Goal: Task Accomplishment & Management: Complete application form

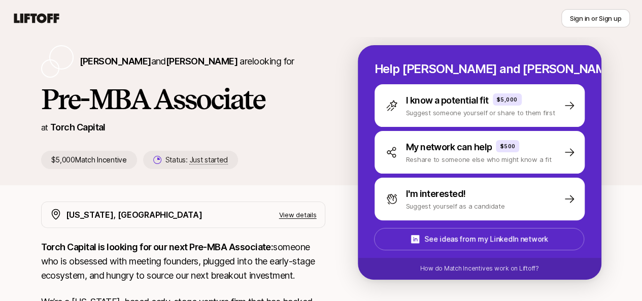
scroll to position [31, 0]
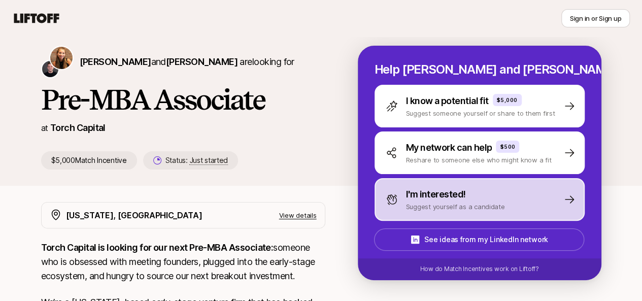
click at [477, 212] on div "I'm interested! Suggest yourself as a candidate" at bounding box center [479, 199] width 210 height 43
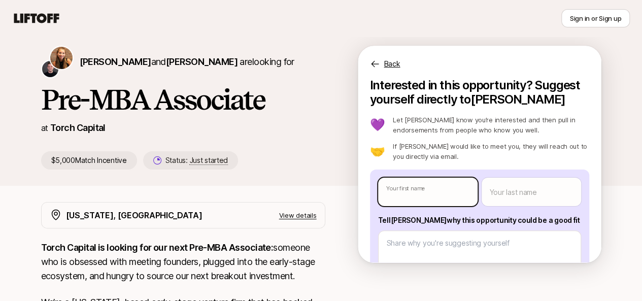
type textarea "x"
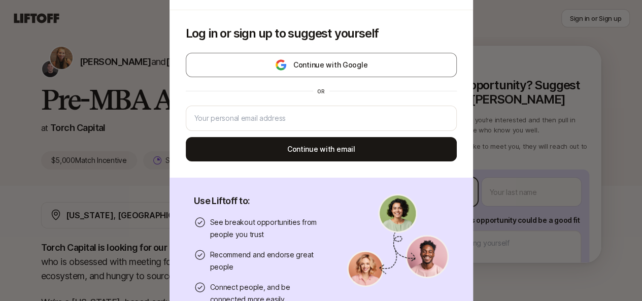
click at [448, 184] on body "New to Liftoff? See how it works Sign in or Sign up Sign in or Sign up [PERSON_…" at bounding box center [321, 119] width 642 height 301
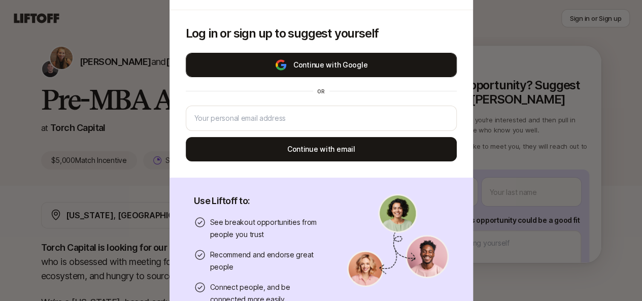
click at [307, 67] on button "Continue with Google" at bounding box center [321, 65] width 271 height 24
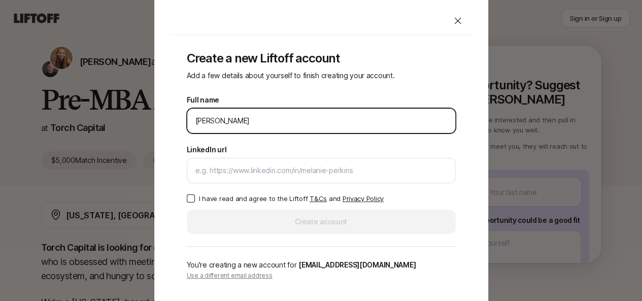
drag, startPoint x: 306, startPoint y: 118, endPoint x: 246, endPoint y: 120, distance: 59.9
click at [246, 120] on input "[PERSON_NAME]" at bounding box center [321, 121] width 252 height 12
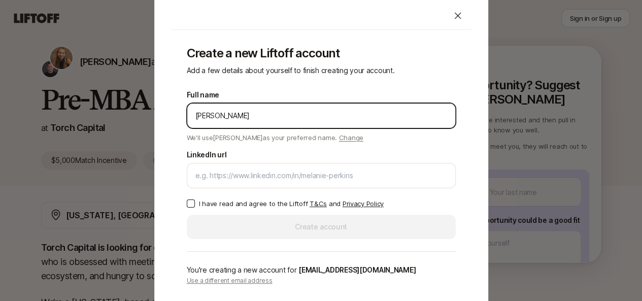
type input "[PERSON_NAME]"
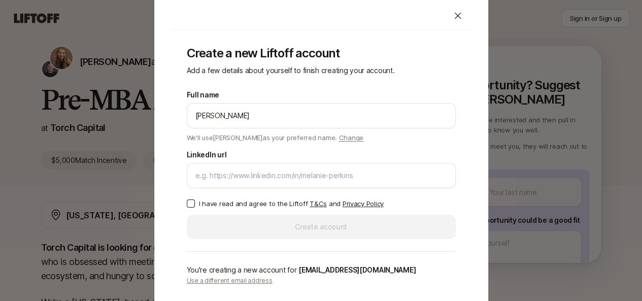
click at [318, 188] on div "Full name [PERSON_NAME] We'll use [PERSON_NAME] as your preferred name. Change …" at bounding box center [321, 164] width 269 height 150
click at [308, 182] on div at bounding box center [321, 175] width 269 height 25
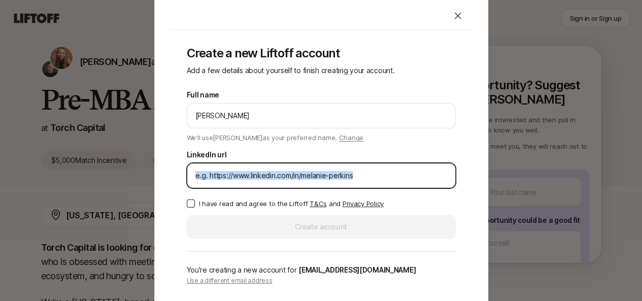
click at [368, 171] on input "LinkedIn url" at bounding box center [321, 175] width 252 height 12
paste input "[URL][DOMAIN_NAME][PERSON_NAME]"
type input "[URL][DOMAIN_NAME][PERSON_NAME]"
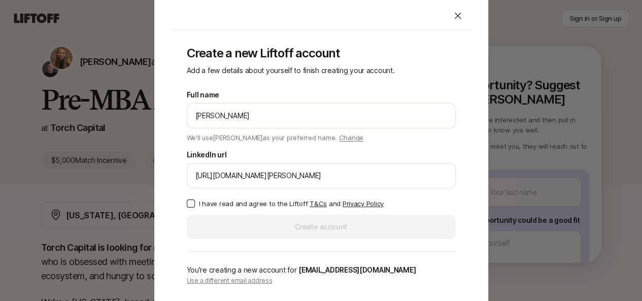
click at [192, 202] on button "I have read and agree to the Liftoff T&Cs and Privacy Policy" at bounding box center [191, 203] width 8 height 8
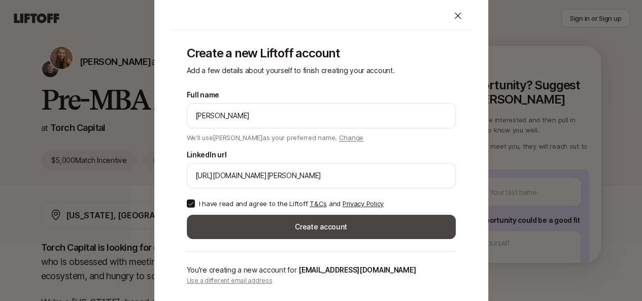
scroll to position [59, 0]
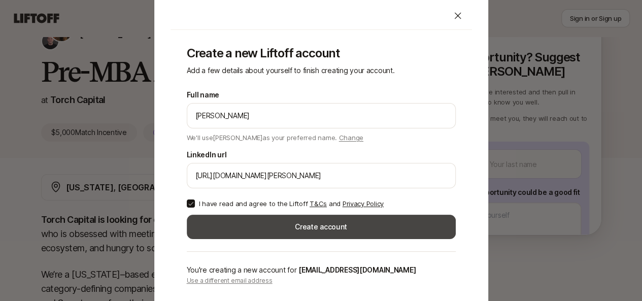
click at [328, 224] on button "Create account" at bounding box center [321, 227] width 269 height 24
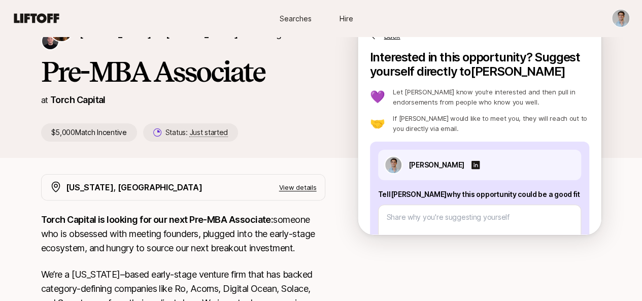
scroll to position [96, 0]
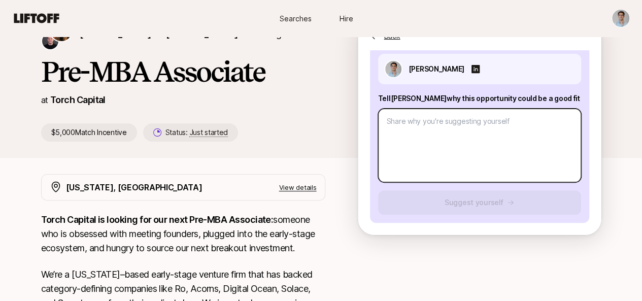
click at [478, 152] on textarea at bounding box center [479, 146] width 203 height 74
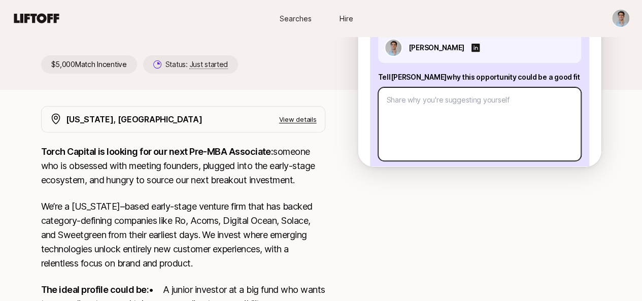
scroll to position [50, 0]
click at [453, 115] on textarea at bounding box center [479, 124] width 203 height 74
paste textarea "I think what separates great associates from exceptional associates is the abil…"
type textarea "x"
type textarea "I think what separates great associates from exceptional associates is the abil…"
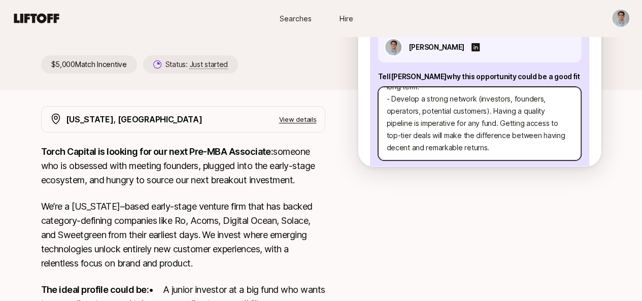
scroll to position [195, 0]
type textarea "x"
type textarea "I think what separates great associates from exceptional associates is the abil…"
type textarea "x"
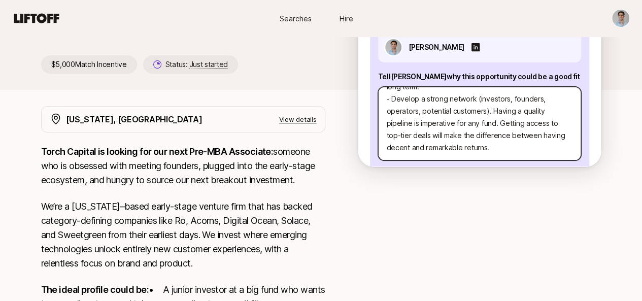
type textarea "I think what separates great associates from exceptional associates is the abil…"
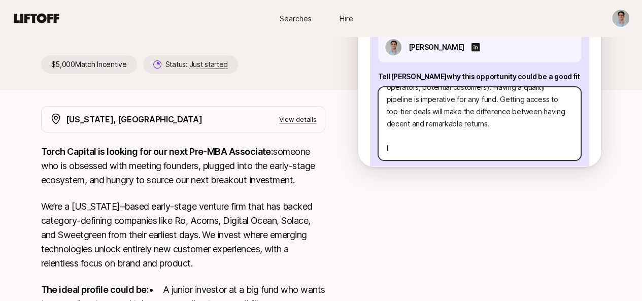
type textarea "x"
type textarea "I think what separates great associates from exceptional associates is the abil…"
type textarea "x"
type textarea "I think what separates great associates from exceptional associates is the abil…"
type textarea "x"
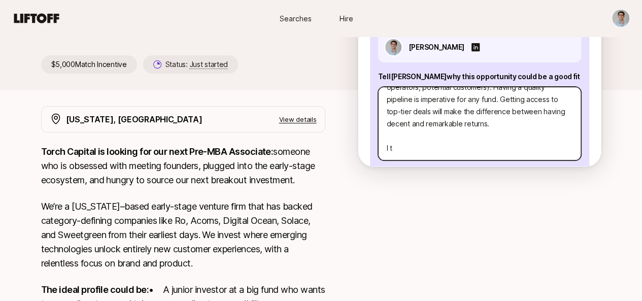
type textarea "I think what separates great associates from exceptional associates is the abil…"
type textarea "x"
type textarea "I think what separates great associates from exceptional associates is the abil…"
type textarea "x"
type textarea "I think what separates great associates from exceptional associates is the abil…"
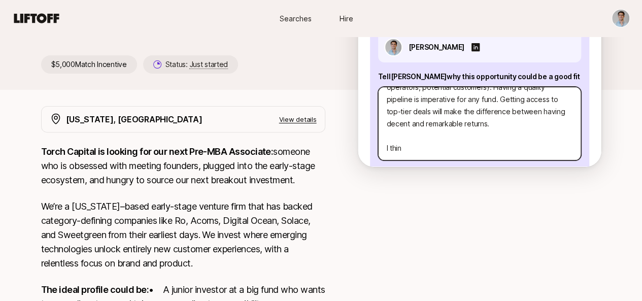
type textarea "x"
type textarea "I think what separates great associates from exceptional associates is the abil…"
type textarea "x"
type textarea "I think what separates great associates from exceptional associates is the abil…"
type textarea "x"
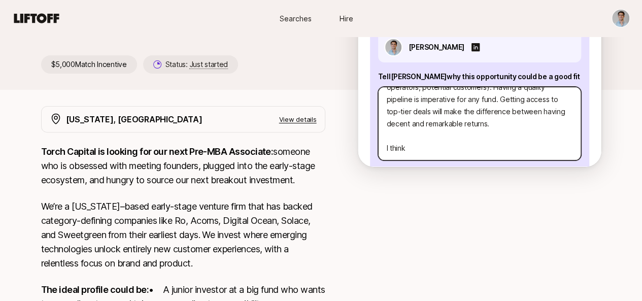
type textarea "I think what separates great associates from exceptional associates is the abil…"
type textarea "x"
type textarea "I think what separates great associates from exceptional associates is the abil…"
type textarea "x"
type textarea "I think what separates great associates from exceptional associates is the abil…"
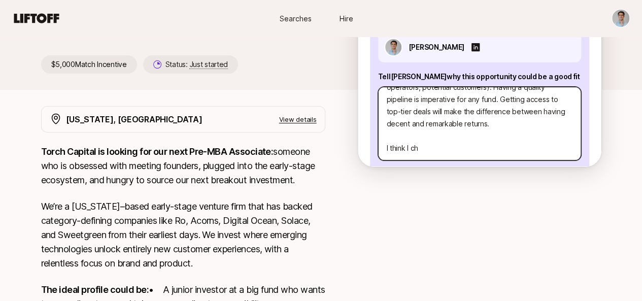
type textarea "x"
type textarea "I think what separates great associates from exceptional associates is the abil…"
type textarea "x"
type textarea "I think what separates great associates from exceptional associates is the abil…"
type textarea "x"
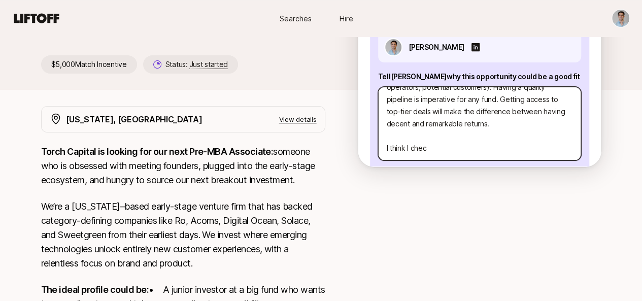
type textarea "I think what separates great associates from exceptional associates is the abil…"
type textarea "x"
type textarea "I think what separates great associates from exceptional associates is the abil…"
type textarea "x"
type textarea "I think what separates great associates from exceptional associates is the abil…"
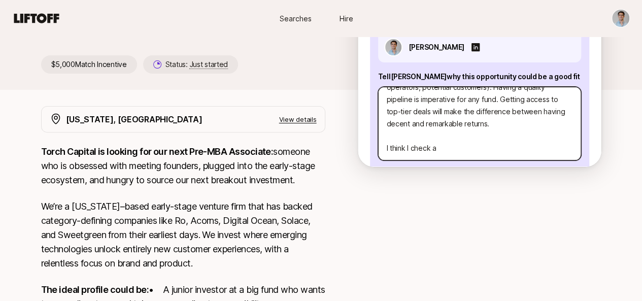
type textarea "x"
type textarea "I think what separates great associates from exceptional associates is the abil…"
type textarea "x"
type textarea "I think what separates great associates from exceptional associates is the abil…"
type textarea "x"
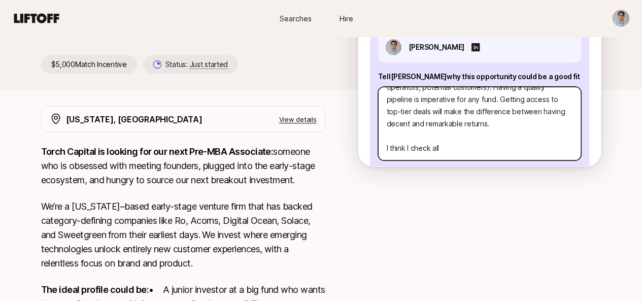
type textarea "I think what separates great associates from exceptional associates is the abil…"
type textarea "x"
type textarea "I think what separates great associates from exceptional associates is the abil…"
type textarea "x"
type textarea "I think what separates great associates from exceptional associates is the abil…"
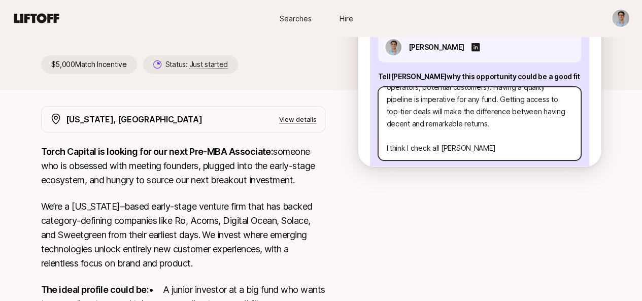
type textarea "x"
type textarea "I think what separates great associates from exceptional associates is the abil…"
type textarea "x"
type textarea "I think what separates great associates from exceptional associates is the abil…"
type textarea "x"
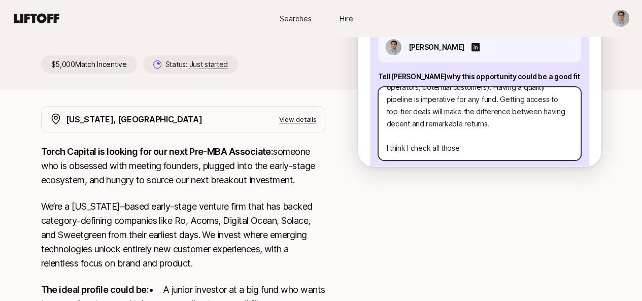
type textarea "I think what separates great associates from exceptional associates is the abil…"
type textarea "x"
type textarea "I think what separates great associates from exceptional associates is the abil…"
type textarea "x"
type textarea "I think what separates great associates from exceptional associates is the abil…"
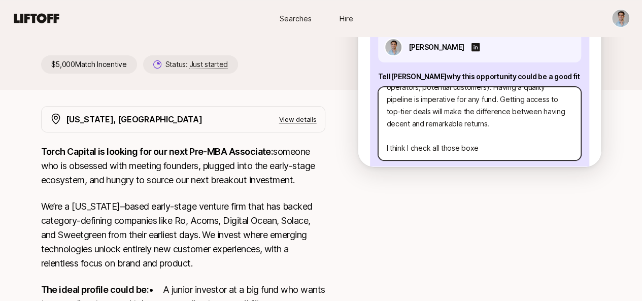
type textarea "x"
type textarea "I think what separates great associates from exceptional associates is the abil…"
type textarea "x"
type textarea "I think what separates great associates from exceptional associates is the abil…"
type textarea "x"
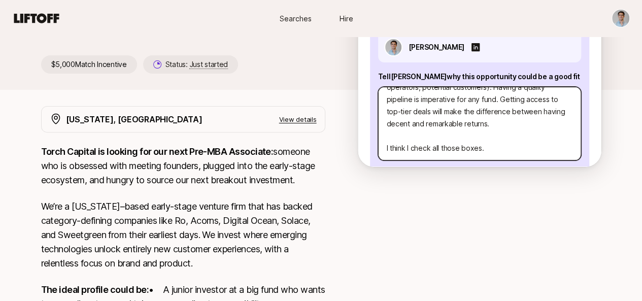
type textarea "I think what separates great associates from exceptional associates is the abil…"
type textarea "x"
type textarea "I think what separates great associates from exceptional associates is the abil…"
type textarea "x"
type textarea "I think what separates great associates from exceptional associates is the abil…"
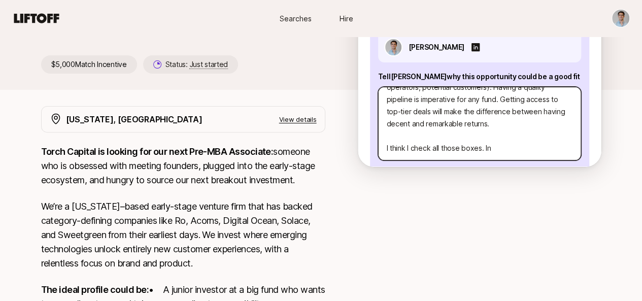
type textarea "x"
type textarea "I think what separates great associates from exceptional associates is the abil…"
type textarea "x"
type textarea "I think what separates great associates from exceptional associates is the abil…"
type textarea "x"
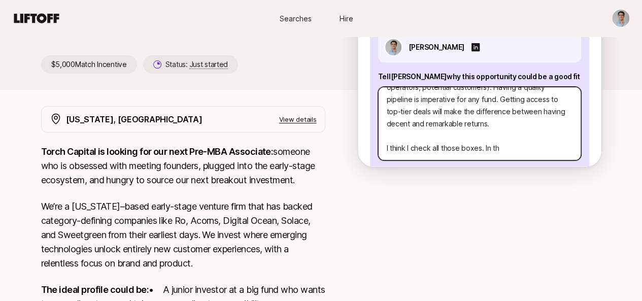
type textarea "I think what separates great associates from exceptional associates is the abil…"
type textarea "x"
type textarea "I think what separates great associates from exceptional associates is the abil…"
drag, startPoint x: 527, startPoint y: 147, endPoint x: 496, endPoint y: 150, distance: 31.6
click at [496, 150] on textarea "I think what separates great associates from exceptional associates is the abil…" at bounding box center [479, 124] width 203 height 74
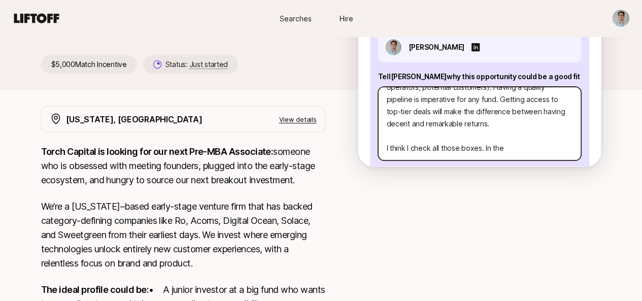
type textarea "x"
type textarea "I think what separates great associates from exceptional associates is the abil…"
type textarea "x"
type textarea "I think what separates great associates from exceptional associates is the abil…"
type textarea "x"
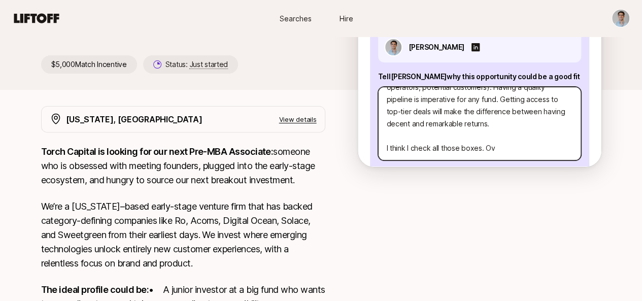
type textarea "I think what separates great associates from exceptional associates is the abil…"
type textarea "x"
type textarea "I think what separates great associates from exceptional associates is the abil…"
type textarea "x"
type textarea "I think what separates great associates from exceptional associates is the abil…"
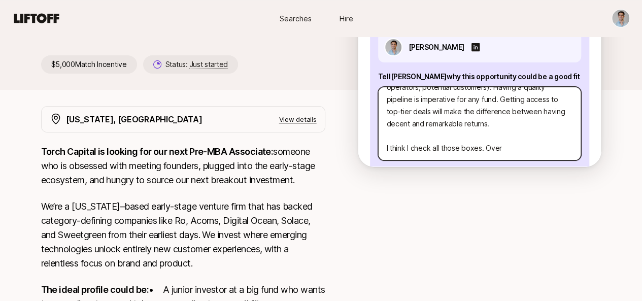
type textarea "x"
type textarea "I think what separates great associates from exceptional associates is the abil…"
type textarea "x"
type textarea "I think what separates great associates from exceptional associates is the abil…"
type textarea "x"
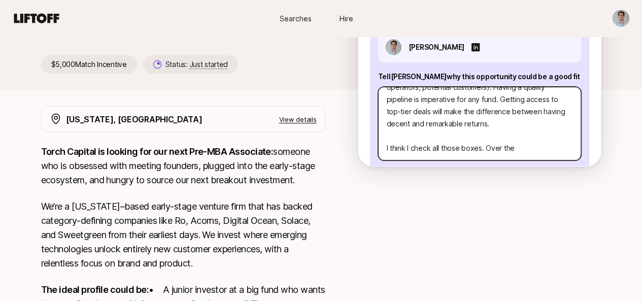
type textarea "I think what separates great associates from exceptional associates is the abil…"
type textarea "x"
type textarea "I think what separates great associates from exceptional associates is the abil…"
type textarea "x"
type textarea "I think what separates great associates from exceptional associates is the abil…"
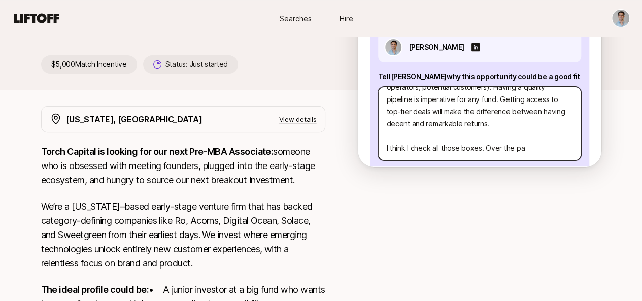
type textarea "x"
type textarea "I think what separates great associates from exceptional associates is the abil…"
type textarea "x"
type textarea "I think what separates great associates from exceptional associates is the abil…"
type textarea "x"
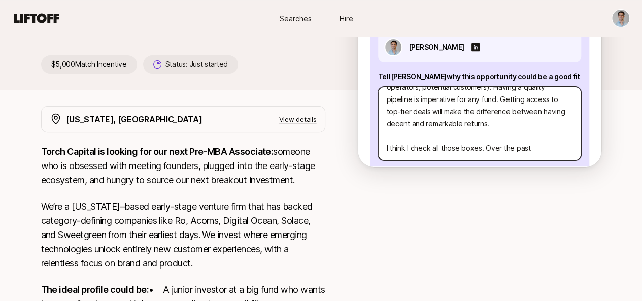
type textarea "I think what separates great associates from exceptional associates is the abil…"
type textarea "x"
type textarea "I think what separates great associates from exceptional associates is the abil…"
type textarea "x"
type textarea "I think what separates great associates from exceptional associates is the abil…"
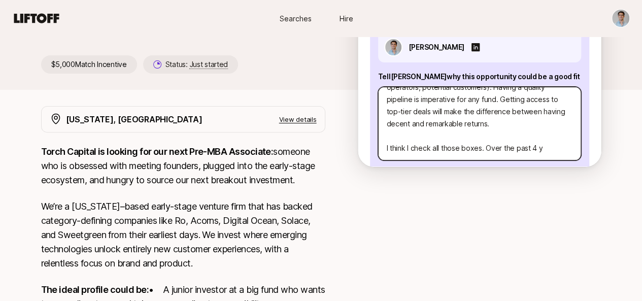
type textarea "x"
type textarea "I think what separates great associates from exceptional associates is the abil…"
type textarea "x"
type textarea "I think what separates great associates from exceptional associates is the abil…"
type textarea "x"
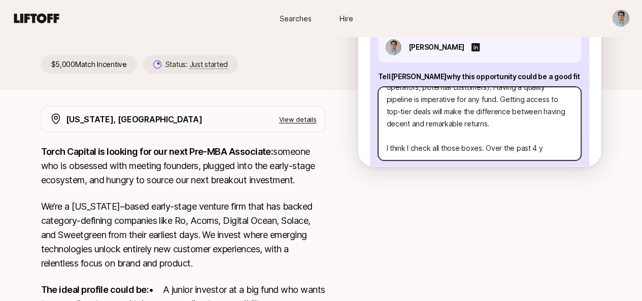
type textarea "I think what separates great associates from exceptional associates is the abil…"
type textarea "x"
type textarea "I think what separates great associates from exceptional associates is the abil…"
type textarea "x"
type textarea "I think what separates great associates from exceptional associates is the abil…"
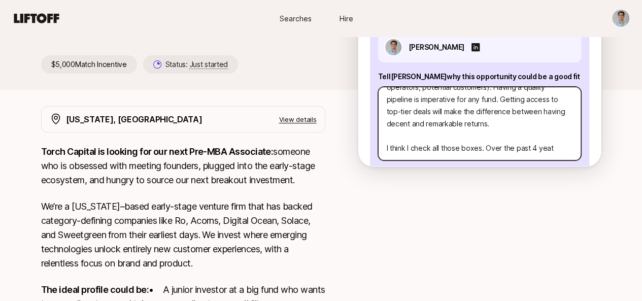
type textarea "x"
type textarea "I think what separates great associates from exceptional associates is the abil…"
type textarea "x"
type textarea "I think what separates great associates from exceptional associates is the abil…"
type textarea "x"
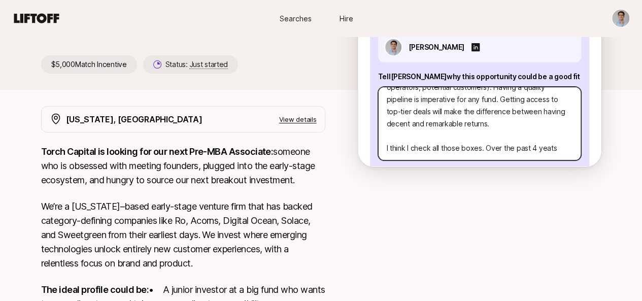
type textarea "I think what separates great associates from exceptional associates is the abil…"
type textarea "x"
type textarea "I think what separates great associates from exceptional associates is the abil…"
type textarea "x"
type textarea "I think what separates great associates from exceptional associates is the abil…"
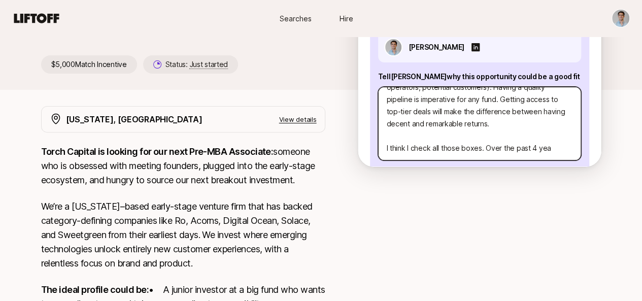
type textarea "x"
type textarea "I think what separates great associates from exceptional associates is the abil…"
type textarea "x"
type textarea "I think what separates great associates from exceptional associates is the abil…"
type textarea "x"
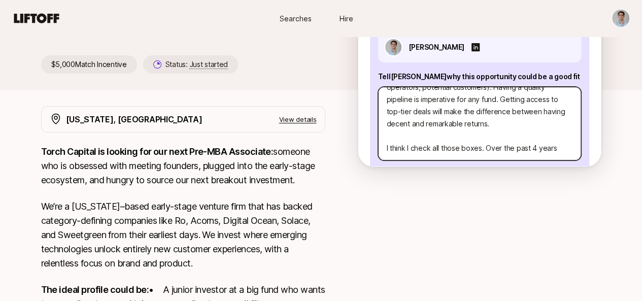
type textarea "I think what separates great associates from exceptional associates is the abil…"
type textarea "x"
type textarea "I think what separates great associates from exceptional associates is the abil…"
type textarea "x"
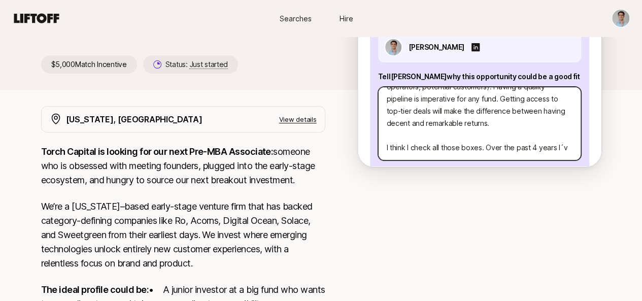
type textarea "I think what separates great associates from exceptional associates is the abil…"
type textarea "x"
type textarea "I think what separates great associates from exceptional associates is the abil…"
type textarea "x"
type textarea "I think what separates great associates from exceptional associates is the abil…"
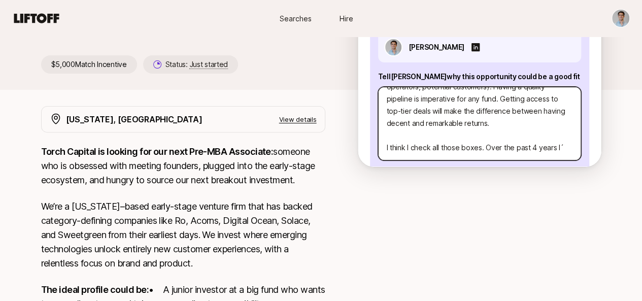
type textarea "x"
type textarea "I think what separates great associates from exceptional associates is the abil…"
type textarea "x"
type textarea "I think what separates great associates from exceptional associates is the abil…"
type textarea "x"
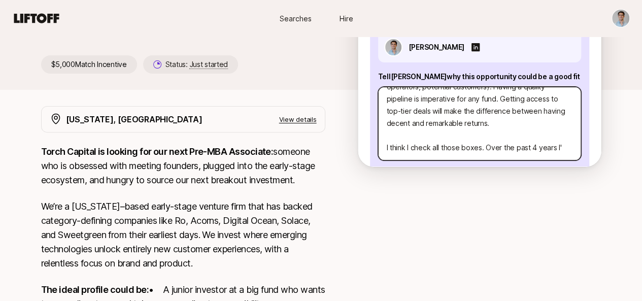
type textarea "I think what separates great associates from exceptional associates is the abil…"
type textarea "x"
type textarea "I think what separates great associates from exceptional associates is the abil…"
type textarea "x"
type textarea "I think what separates great associates from exceptional associates is the abil…"
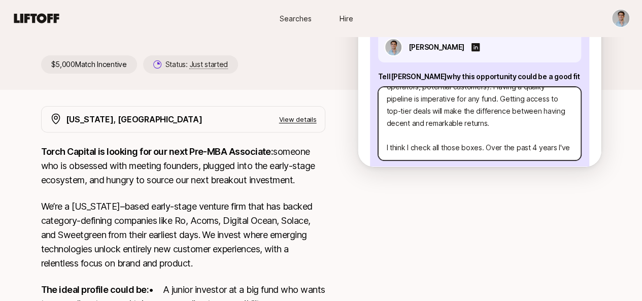
type textarea "x"
type textarea "I think what separates great associates from exceptional associates is the abil…"
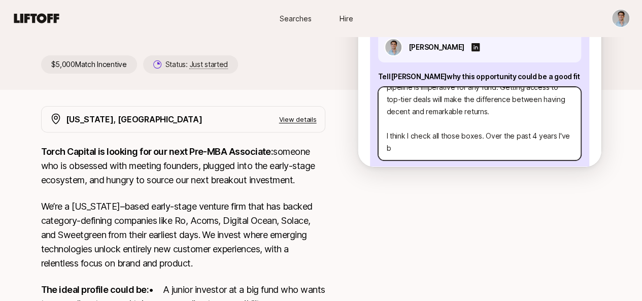
type textarea "x"
type textarea "L ipsum dolo sitametco adipi elitseddoe temp incididuntu laboreetdo ma ali enim…"
type textarea "x"
type textarea "L ipsum dolo sitametco adipi elitseddoe temp incididuntu laboreetdo ma ali enim…"
type textarea "x"
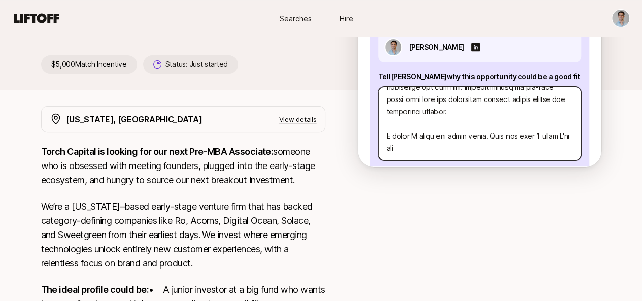
type textarea "L ipsum dolo sitametco adipi elitseddoe temp incididuntu laboreetdo ma ali enim…"
type textarea "x"
type textarea "L ipsum dolo sitametco adipi elitseddoe temp incididuntu laboreetdo ma ali enim…"
type textarea "x"
type textarea "L ipsum dolo sitametco adipi elitseddoe temp incididuntu laboreetdo ma ali enim…"
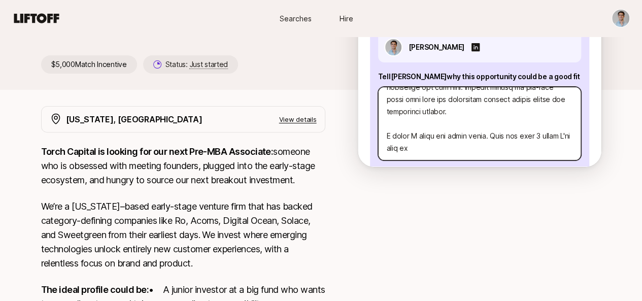
type textarea "x"
type textarea "L ipsum dolo sitametco adipi elitseddoe temp incididuntu laboreetdo ma ali enim…"
type textarea "x"
type textarea "L ipsum dolo sitametco adipi elitseddoe temp incididuntu laboreetdo ma ali enim…"
type textarea "x"
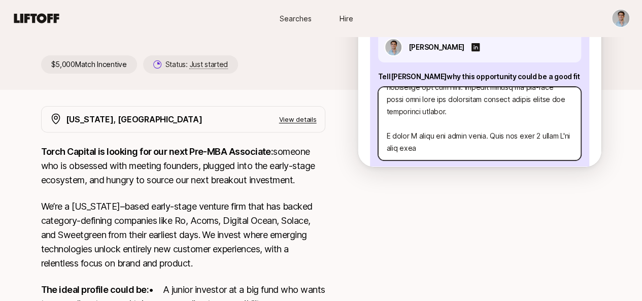
type textarea "L ipsum dolo sitametco adipi elitseddoe temp incididuntu laboreetdo ma ali enim…"
type textarea "x"
type textarea "L ipsum dolo sitametco adipi elitseddoe temp incididuntu laboreetdo ma ali enim…"
type textarea "x"
type textarea "L ipsum dolo sitametco adipi elitseddoe temp incididuntu laboreetdo ma ali enim…"
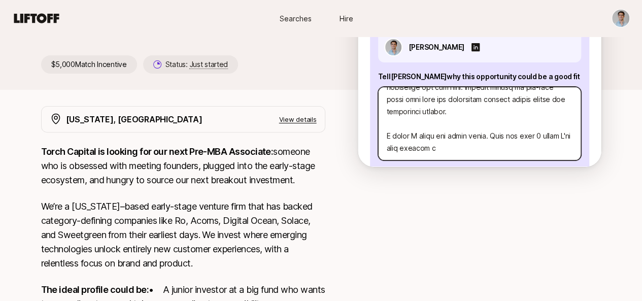
type textarea "x"
type textarea "L ipsum dolo sitametco adipi elitseddoe temp incididuntu laboreetdo ma ali enim…"
type textarea "x"
type textarea "L ipsum dolo sitametco adipi elitseddoe temp incididuntu laboreetdo ma ali enim…"
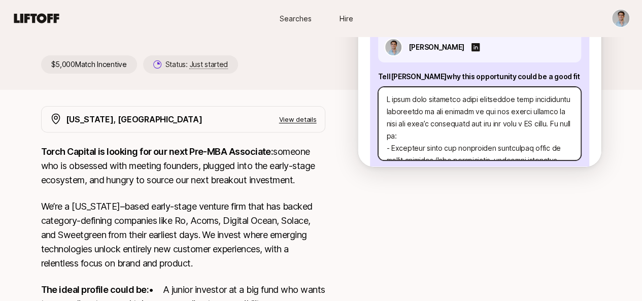
drag, startPoint x: 475, startPoint y: 149, endPoint x: 387, endPoint y: 23, distance: 153.4
click at [387, 23] on div "Searches Hire Searches Hire [PERSON_NAME] and [PERSON_NAME] are looking for Pre…" at bounding box center [321, 192] width 642 height 590
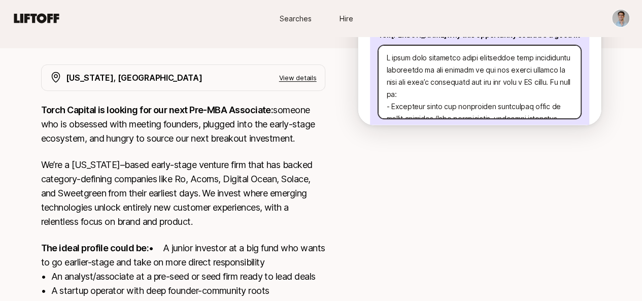
scroll to position [161, 0]
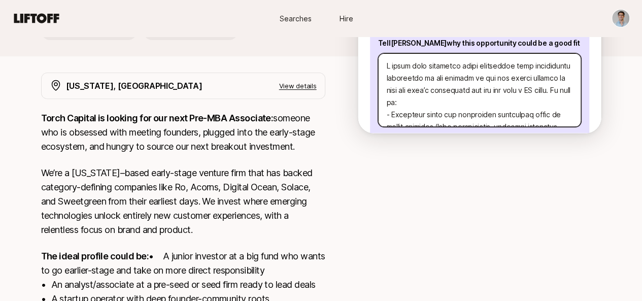
click at [469, 101] on textarea at bounding box center [479, 90] width 203 height 74
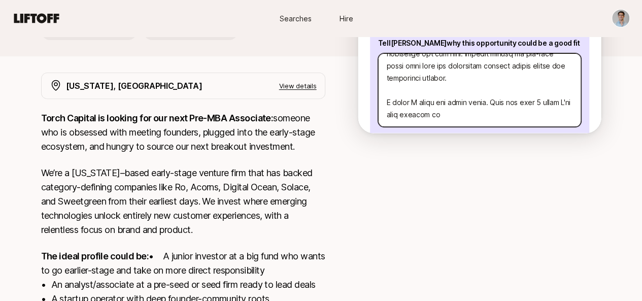
drag, startPoint x: 476, startPoint y: 115, endPoint x: 498, endPoint y: 99, distance: 26.9
click at [498, 99] on textarea at bounding box center [479, 90] width 203 height 74
paste textarea "L ipsum D sitam con adipi elits. Doei tem inci 7 utlab, E'do magn aliquae ad Mi…"
type textarea "x"
type textarea "L ipsum dolo sitametco adipi elitseddoe temp incididuntu laboreetdo ma ali enim…"
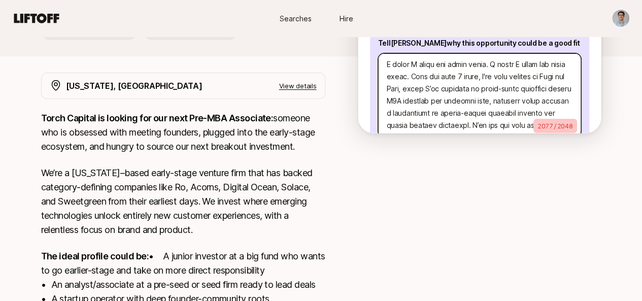
scroll to position [259, 0]
drag, startPoint x: 495, startPoint y: 62, endPoint x: 384, endPoint y: 64, distance: 110.6
click at [384, 64] on div "[PERSON_NAME] [PERSON_NAME] why this opportunity could be a good fit 2077 / 204…" at bounding box center [479, 83] width 219 height 187
type textarea "x"
type textarea "L ipsum dolo sitametco adipi elitseddoe temp incididuntu laboreetdo ma ali enim…"
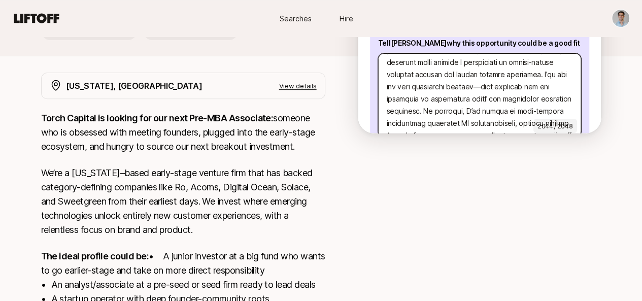
scroll to position [295, 0]
click at [429, 98] on textarea at bounding box center [479, 95] width 203 height 84
type textarea "x"
type textarea "L ipsum dolo sitametco adipi elitseddoe temp incididuntu laboreetdo ma ali enim…"
type textarea "x"
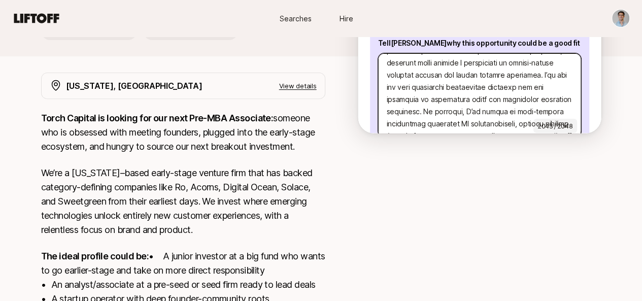
type textarea "L ipsum dolo sitametco adipi elitseddoe temp incididuntu laboreetdo ma ali enim…"
type textarea "x"
type textarea "L ipsum dolo sitametco adipi elitseddoe temp incididuntu laboreetdo ma ali enim…"
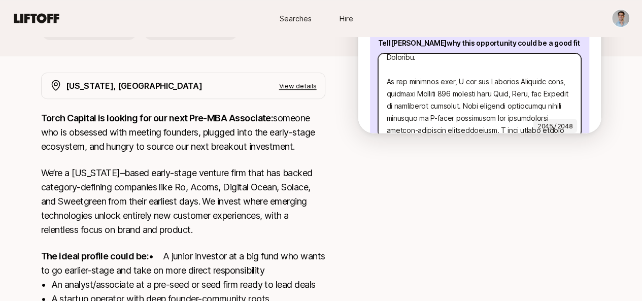
scroll to position [412, 0]
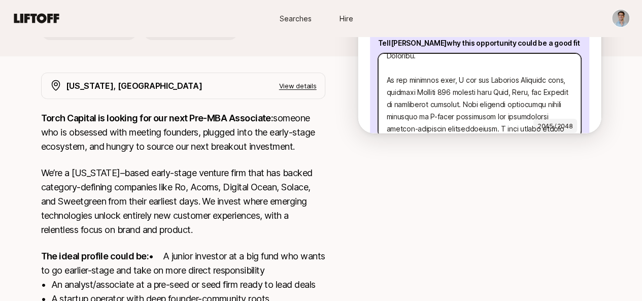
drag, startPoint x: 465, startPoint y: 89, endPoint x: 388, endPoint y: 92, distance: 76.6
click at [388, 92] on div "[PERSON_NAME] [PERSON_NAME] why this opportunity could be a good fit 2045 / 204…" at bounding box center [479, 83] width 219 height 187
type textarea "x"
type textarea "L ipsum dolo sitametco adipi elitseddoe temp incididuntu laboreetdo ma ali enim…"
type textarea "x"
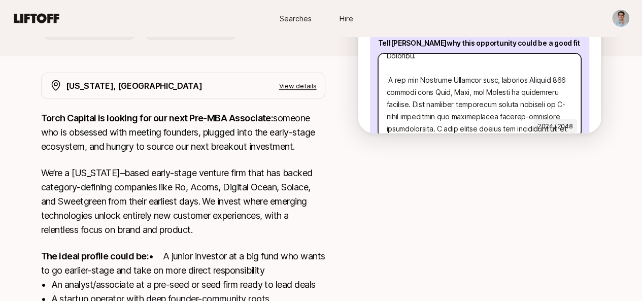
type textarea "L ipsum dolo sitametco adipi elitseddoe temp incididuntu laboreetdo ma ali enim…"
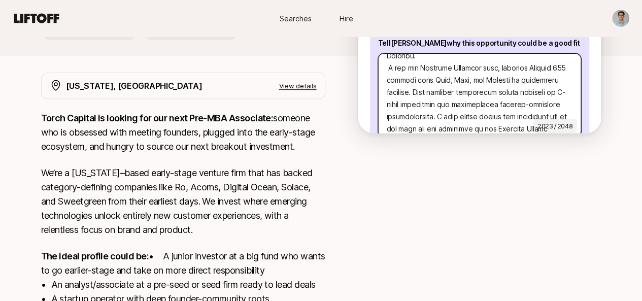
type textarea "x"
type textarea "L ipsum dolo sitametco adipi elitseddoe temp incididuntu laboreetdo ma ali enim…"
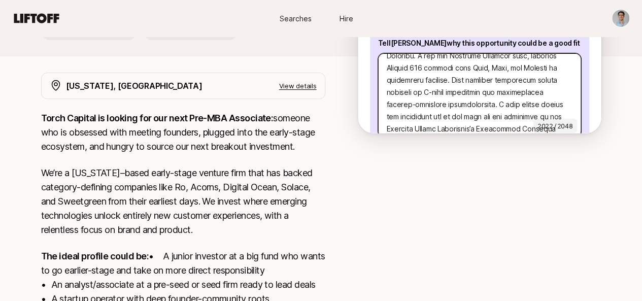
type textarea "x"
type textarea "L ipsum dolo sitametco adipi elitseddoe temp incididuntu laboreetdo ma ali enim…"
type textarea "x"
type textarea "L ipsum dolo sitametco adipi elitseddoe temp incididuntu laboreetdo ma ali enim…"
type textarea "x"
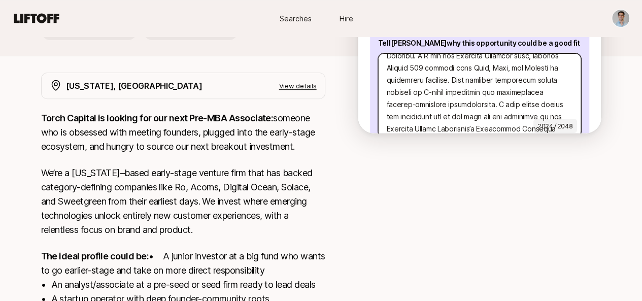
type textarea "L ipsum dolo sitametco adipi elitseddoe temp incididuntu laboreetdo ma ali enim…"
type textarea "x"
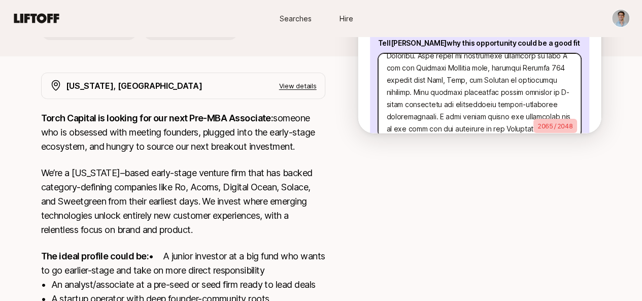
click at [504, 91] on textarea at bounding box center [479, 95] width 203 height 84
drag, startPoint x: 502, startPoint y: 91, endPoint x: 394, endPoint y: 96, distance: 108.2
click at [394, 96] on textarea at bounding box center [479, 95] width 203 height 84
click at [441, 96] on textarea at bounding box center [479, 95] width 203 height 84
drag, startPoint x: 446, startPoint y: 92, endPoint x: 380, endPoint y: 93, distance: 65.4
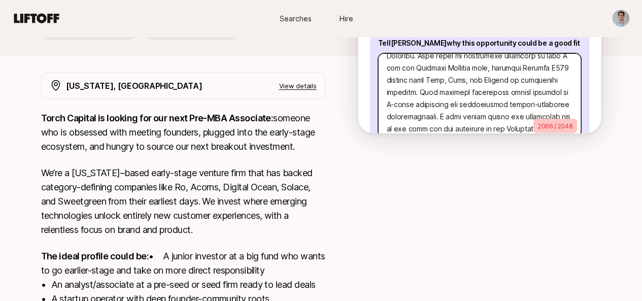
click at [380, 93] on div "Interested in this opportunity? Suggest yourself directly to [PERSON_NAME] 💜 Le…" at bounding box center [479, 41] width 243 height 184
click at [478, 101] on textarea at bounding box center [479, 95] width 203 height 84
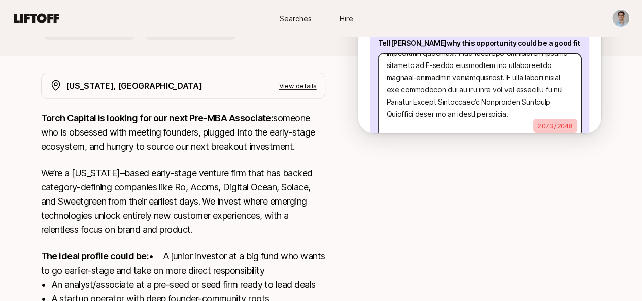
scroll to position [474, 0]
drag, startPoint x: 446, startPoint y: 78, endPoint x: 461, endPoint y: 89, distance: 18.4
click at [461, 89] on textarea at bounding box center [479, 95] width 203 height 84
drag, startPoint x: 497, startPoint y: 117, endPoint x: 395, endPoint y: 119, distance: 102.0
click at [395, 119] on textarea at bounding box center [479, 95] width 203 height 84
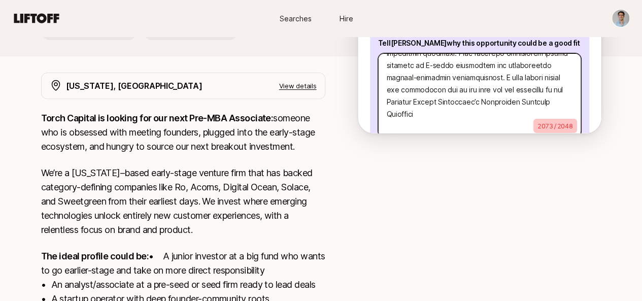
scroll to position [463, 0]
drag, startPoint x: 445, startPoint y: 89, endPoint x: 462, endPoint y: 102, distance: 21.3
click at [462, 102] on textarea at bounding box center [479, 95] width 203 height 84
paste textarea "based on my sector expertise."
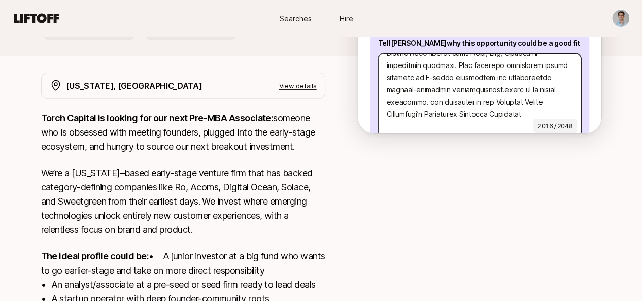
click at [446, 89] on textarea at bounding box center [479, 95] width 203 height 84
click at [496, 111] on textarea at bounding box center [479, 95] width 203 height 84
click at [545, 92] on textarea at bounding box center [479, 95] width 203 height 84
click at [513, 113] on textarea at bounding box center [479, 95] width 203 height 84
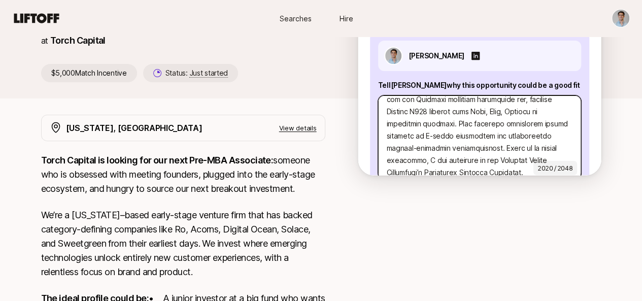
scroll to position [422, 0]
click at [529, 123] on textarea at bounding box center [479, 137] width 203 height 84
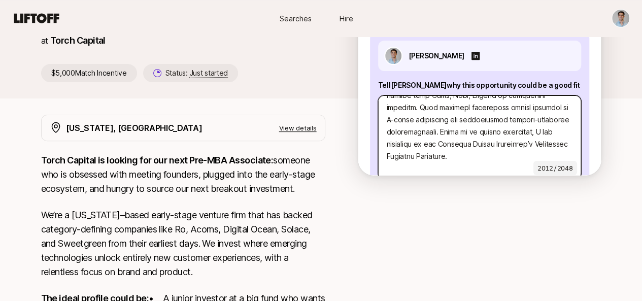
scroll to position [457, 0]
drag, startPoint x: 544, startPoint y: 112, endPoint x: 520, endPoint y: 114, distance: 23.5
click at [520, 114] on textarea at bounding box center [479, 137] width 203 height 84
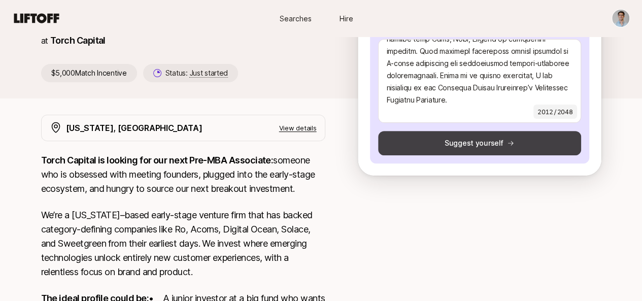
click at [495, 145] on button "Suggest yourself" at bounding box center [479, 143] width 203 height 24
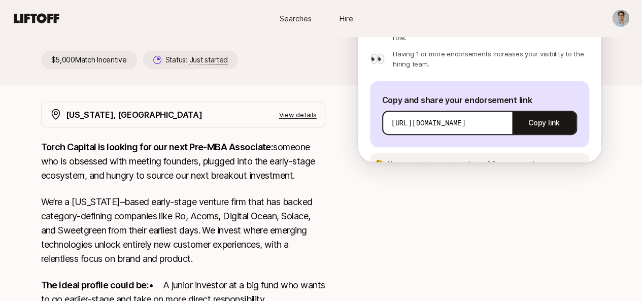
scroll to position [126, 0]
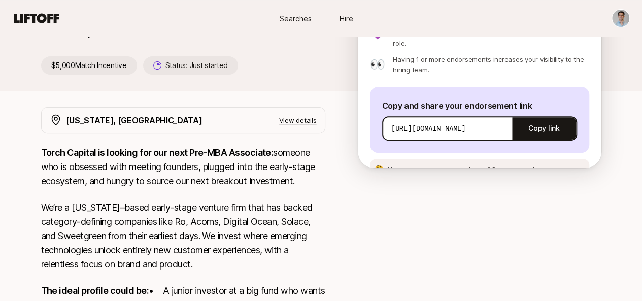
click at [510, 165] on span "See an example message" at bounding box center [529, 169] width 76 height 8
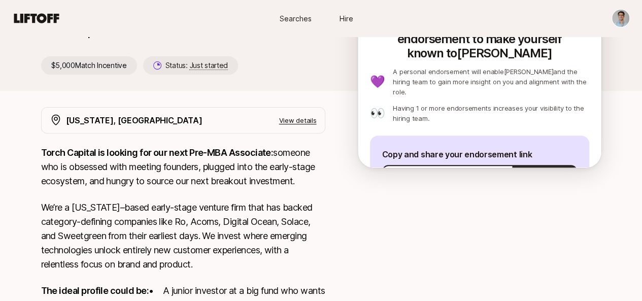
scroll to position [0, 0]
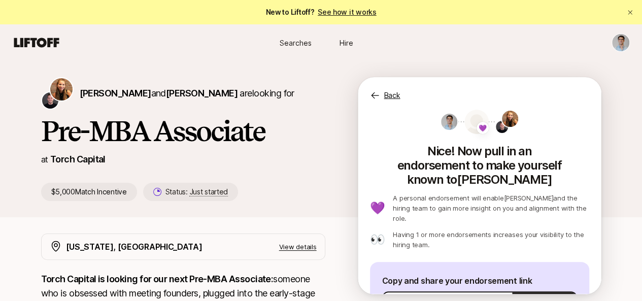
click at [393, 94] on div "Back" at bounding box center [479, 89] width 243 height 24
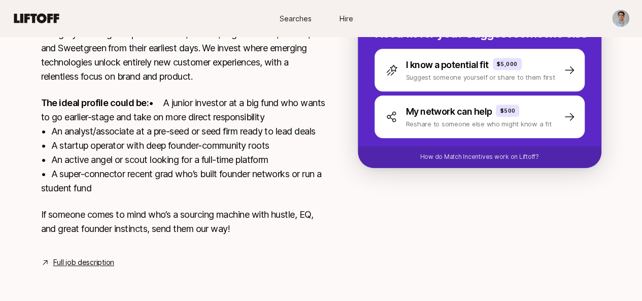
scroll to position [328, 0]
